Goal: Information Seeking & Learning: Learn about a topic

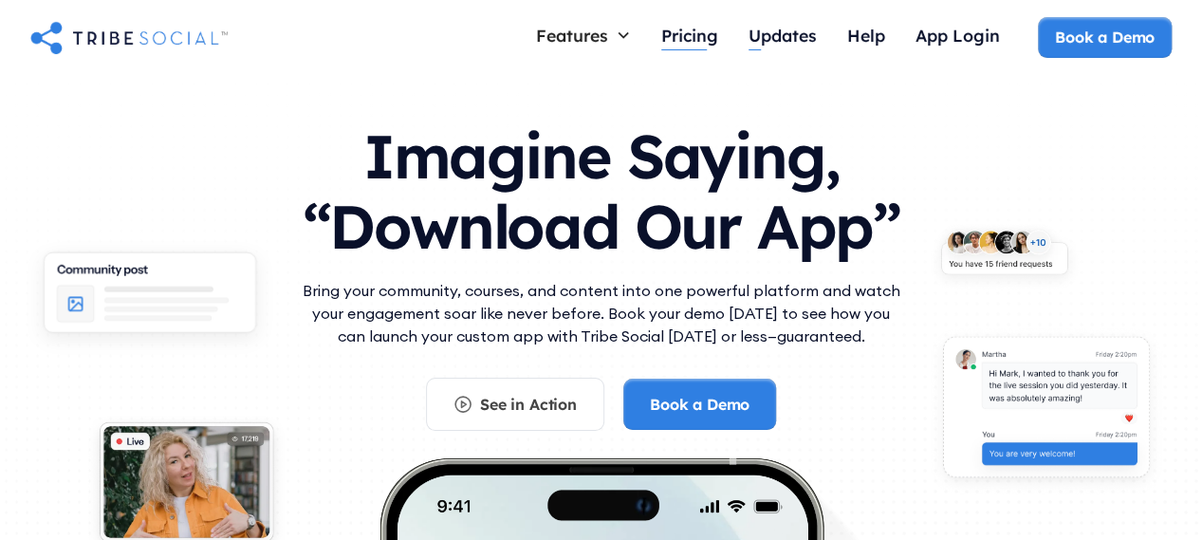
click at [710, 34] on div "Pricing" at bounding box center [689, 35] width 57 height 21
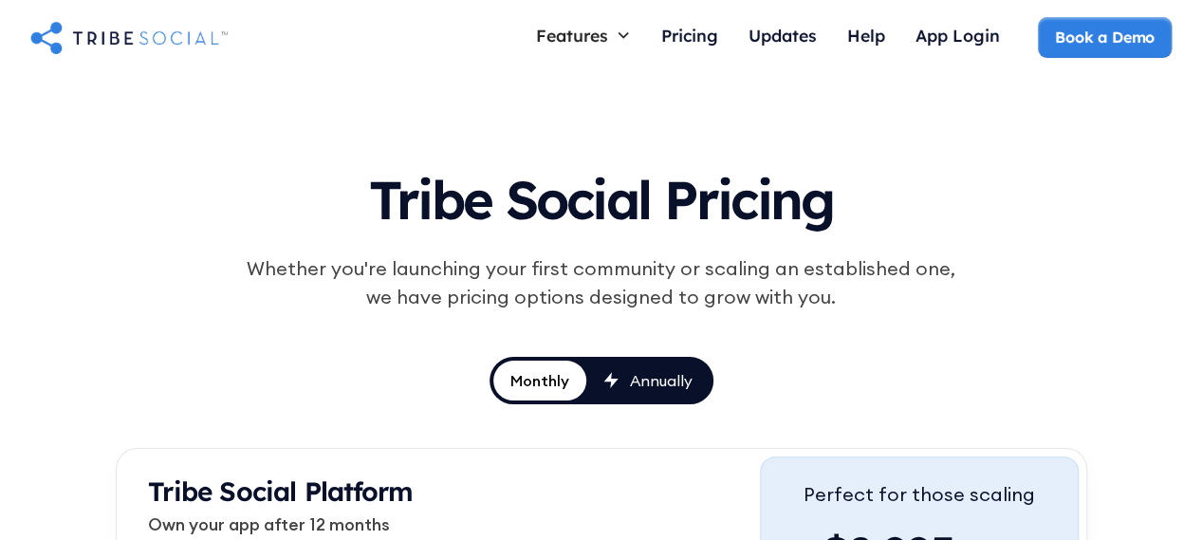
click at [628, 376] on div "Annually" at bounding box center [647, 380] width 89 height 21
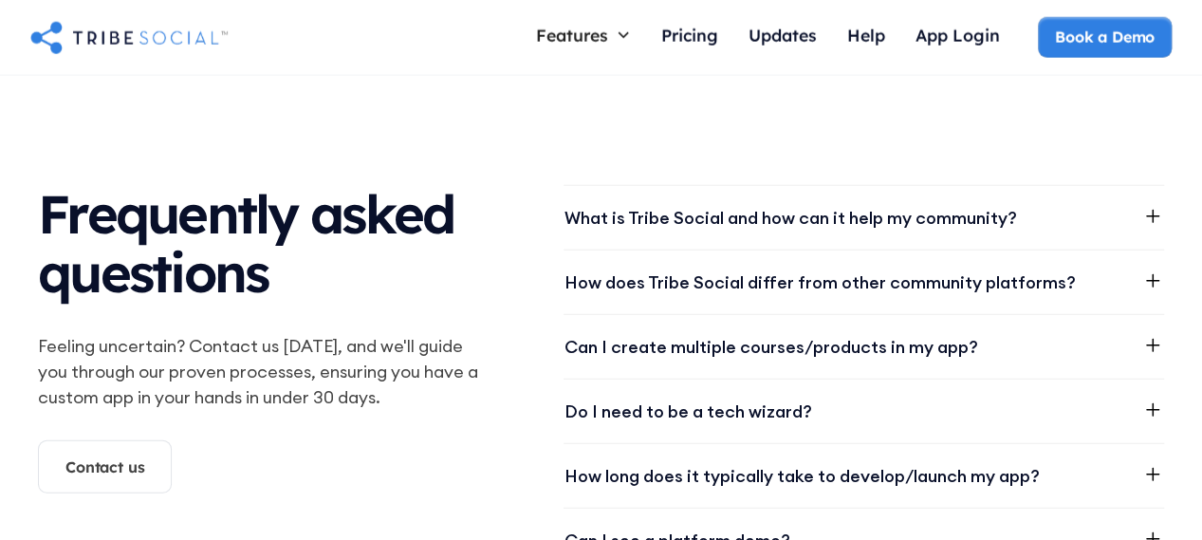
scroll to position [2276, 0]
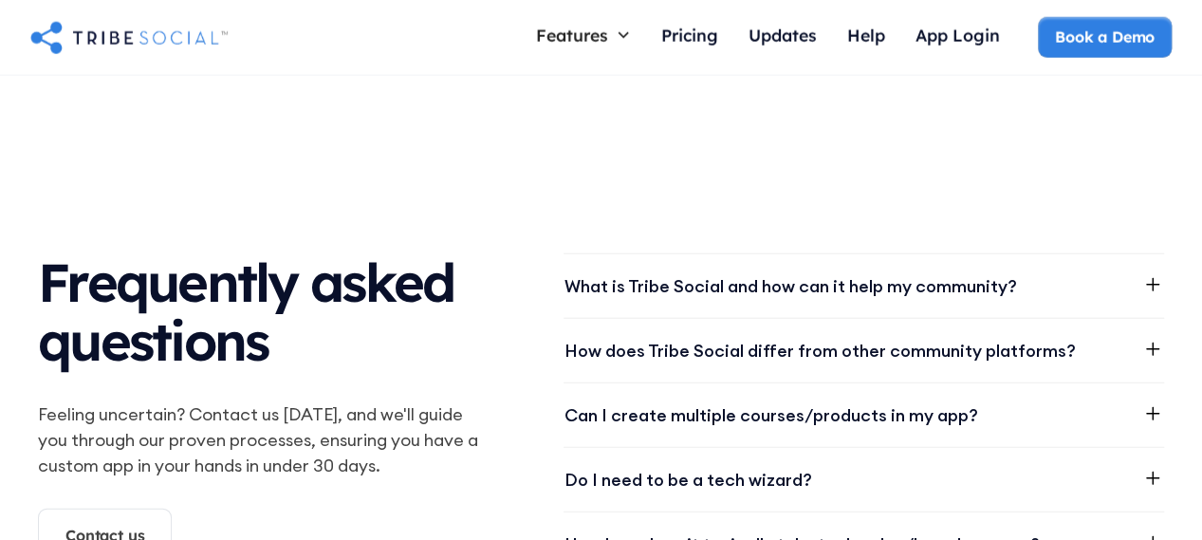
click at [1153, 273] on icon at bounding box center [1152, 284] width 23 height 23
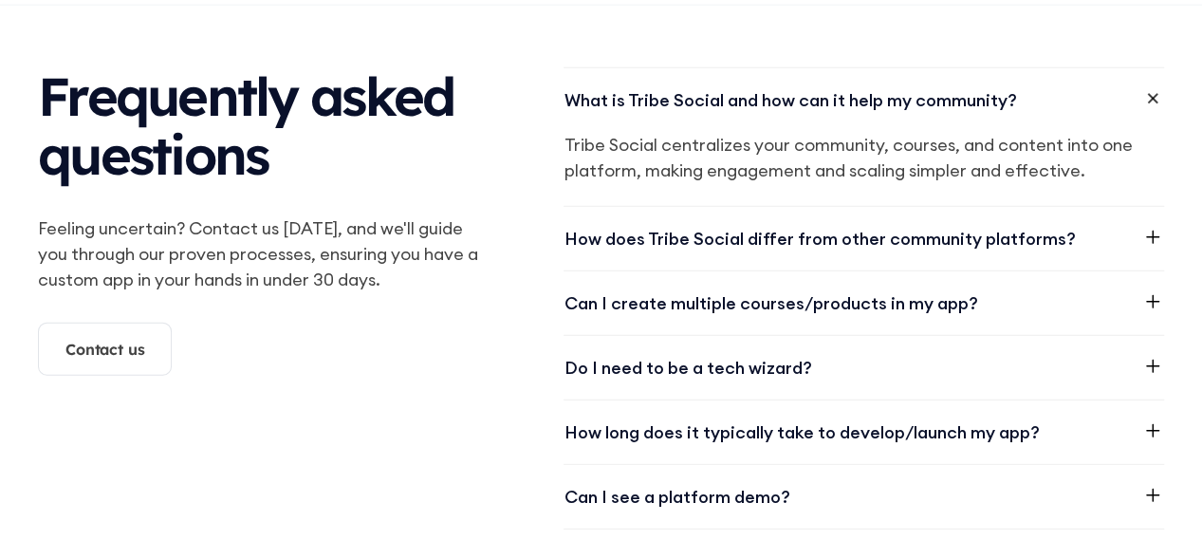
scroll to position [2466, 0]
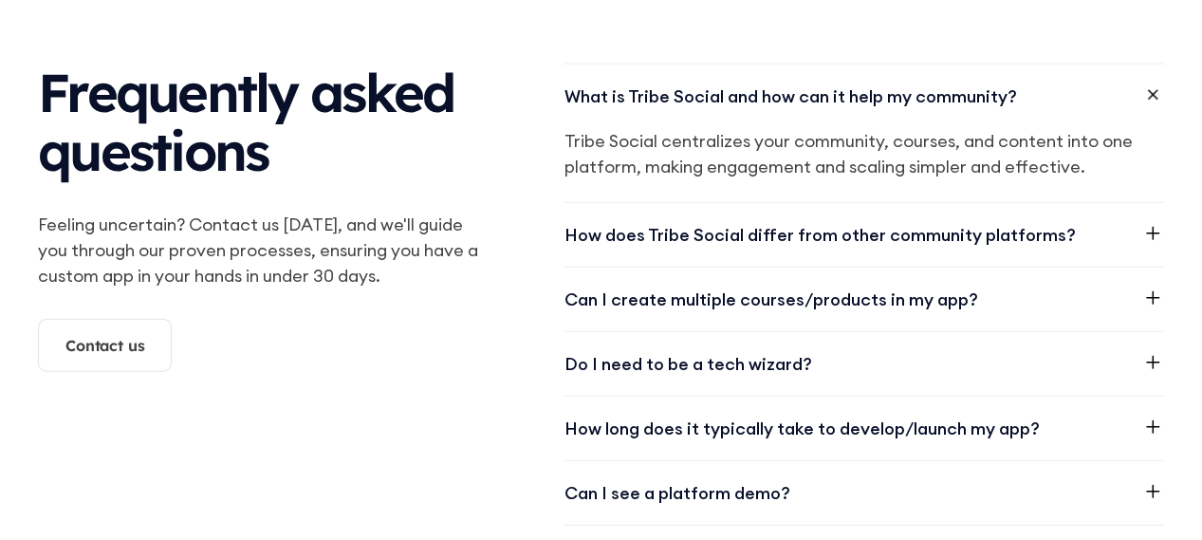
click at [1154, 222] on icon at bounding box center [1152, 233] width 23 height 23
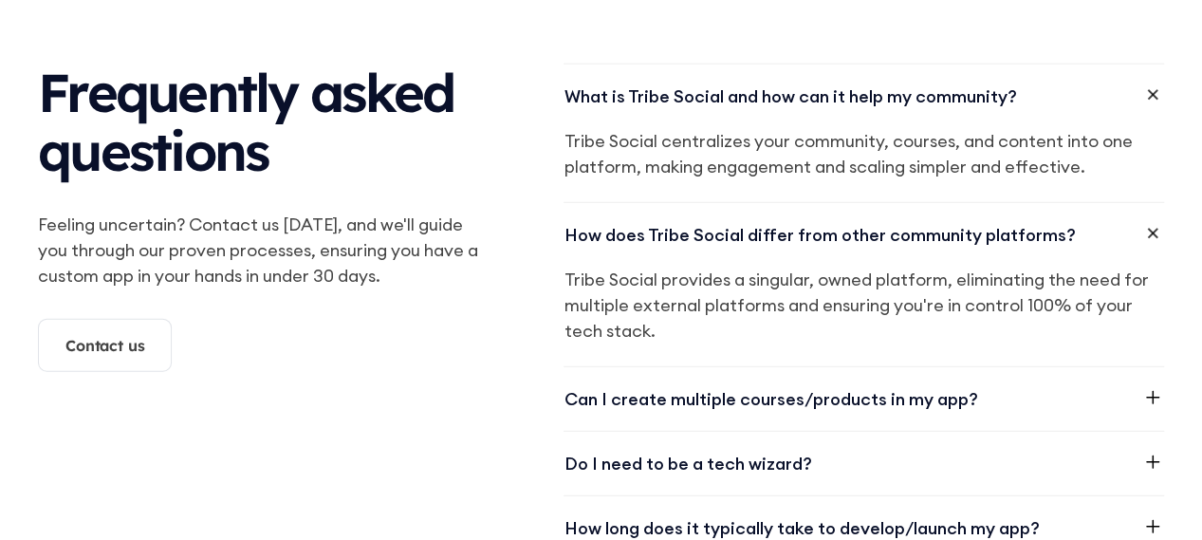
click at [1152, 386] on icon at bounding box center [1152, 397] width 23 height 23
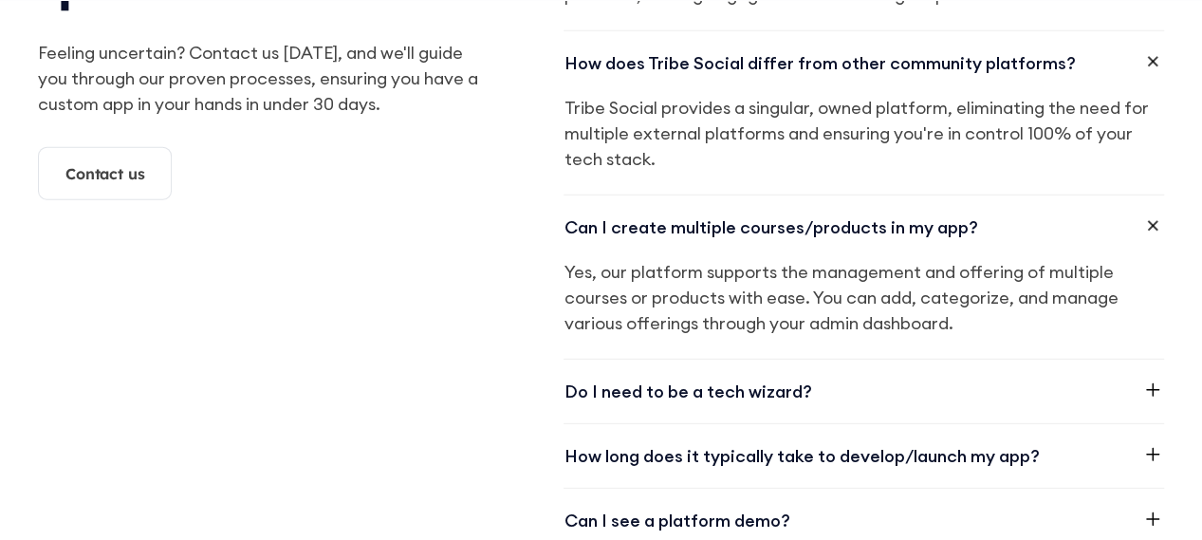
scroll to position [2655, 0]
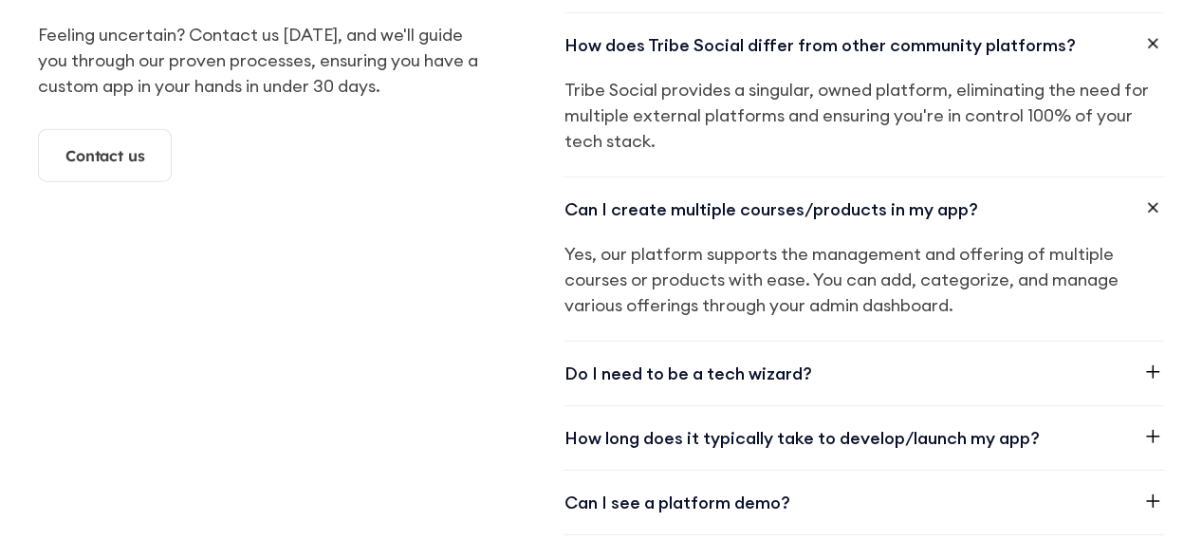
click at [1149, 425] on icon at bounding box center [1152, 436] width 23 height 23
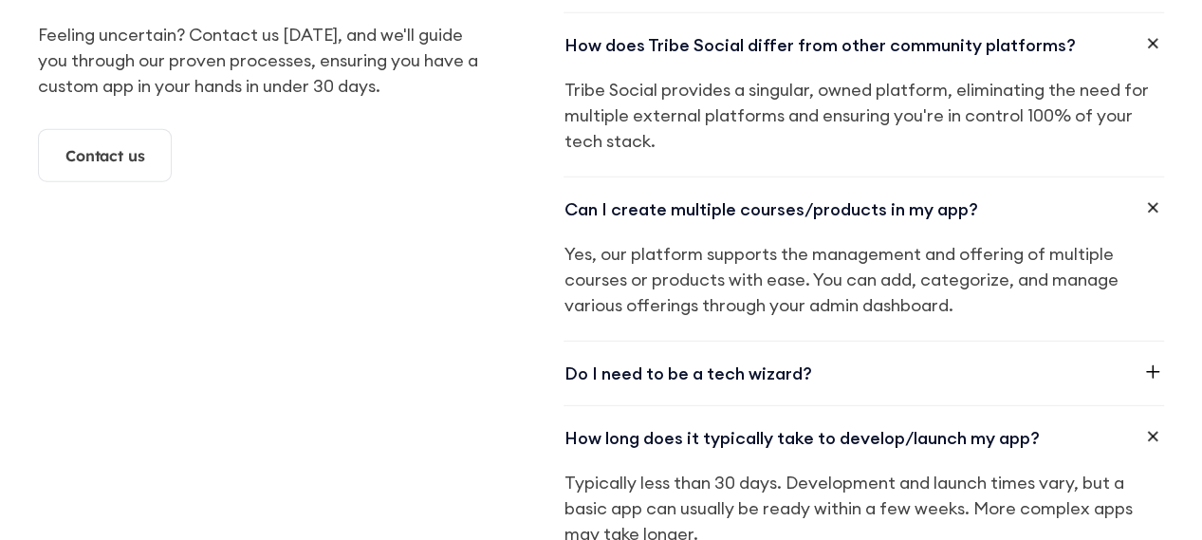
drag, startPoint x: 1150, startPoint y: 319, endPoint x: 1132, endPoint y: 344, distance: 31.3
click at [1132, 344] on div "Do I need to be a tech wizard?" at bounding box center [863, 373] width 600 height 64
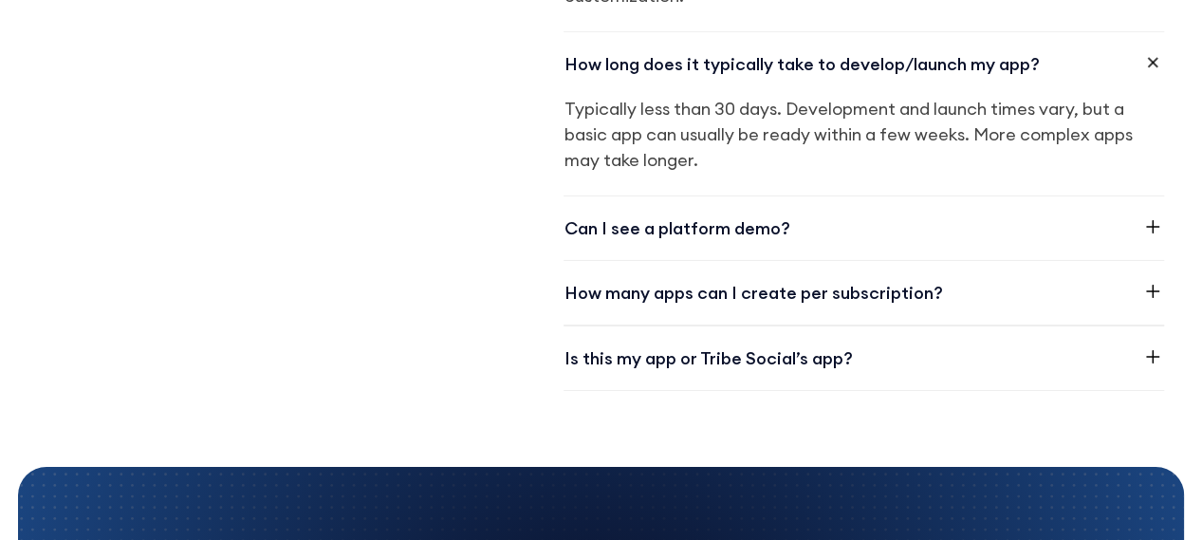
scroll to position [3130, 0]
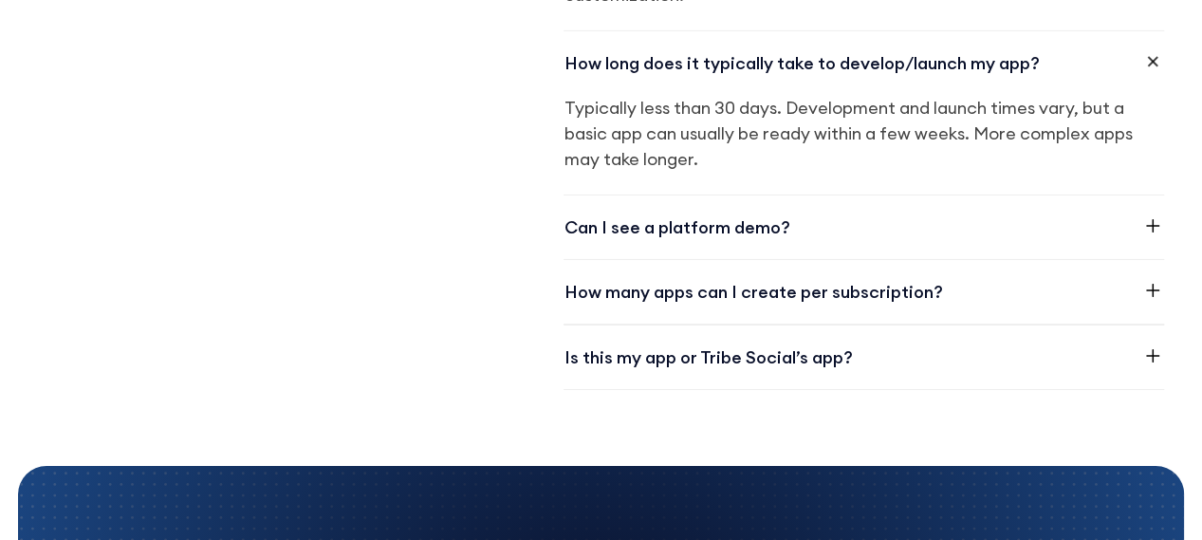
click at [1149, 214] on icon at bounding box center [1152, 225] width 23 height 23
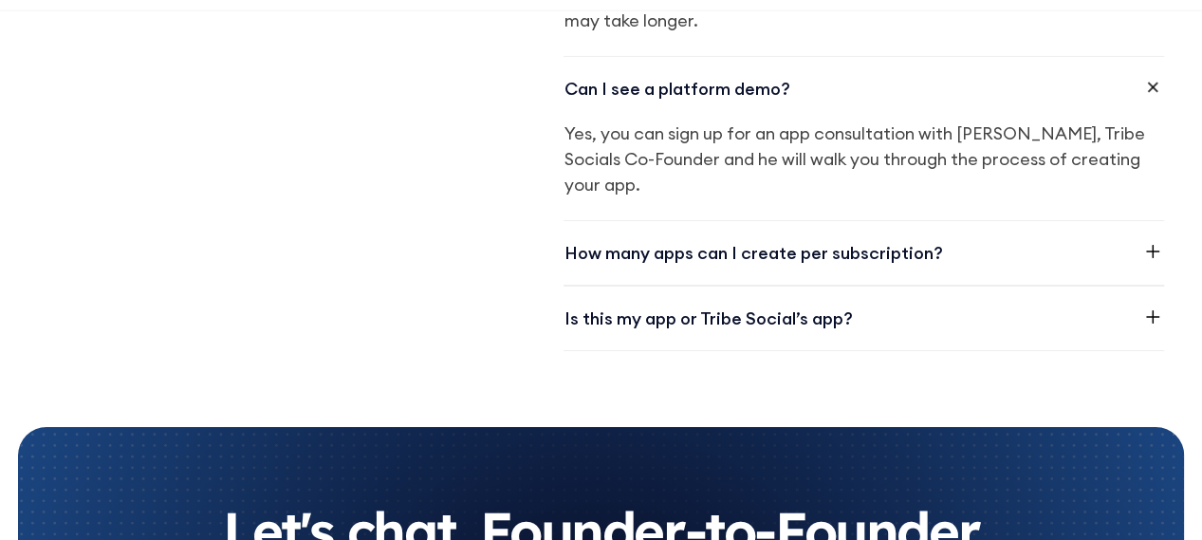
scroll to position [3319, 0]
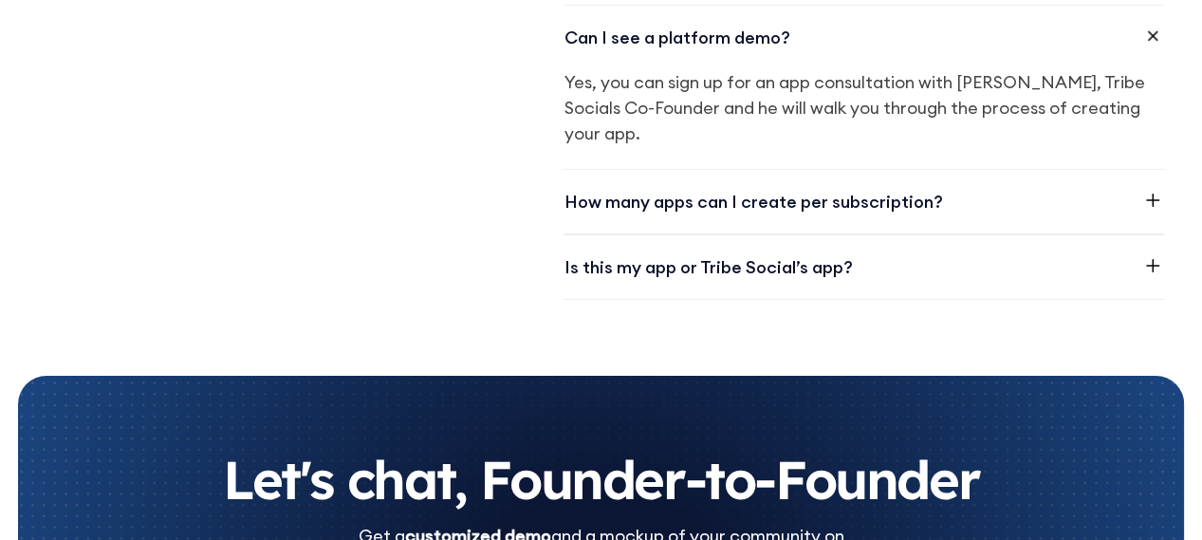
click at [1149, 254] on icon at bounding box center [1152, 265] width 23 height 23
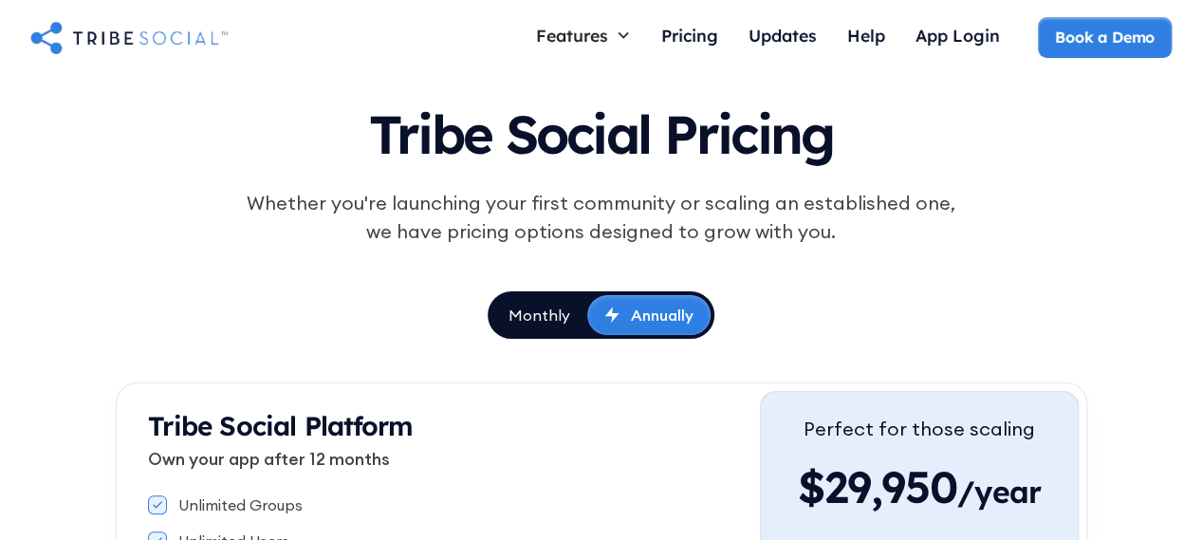
scroll to position [95, 0]
